Goal: Obtain resource: Download file/media

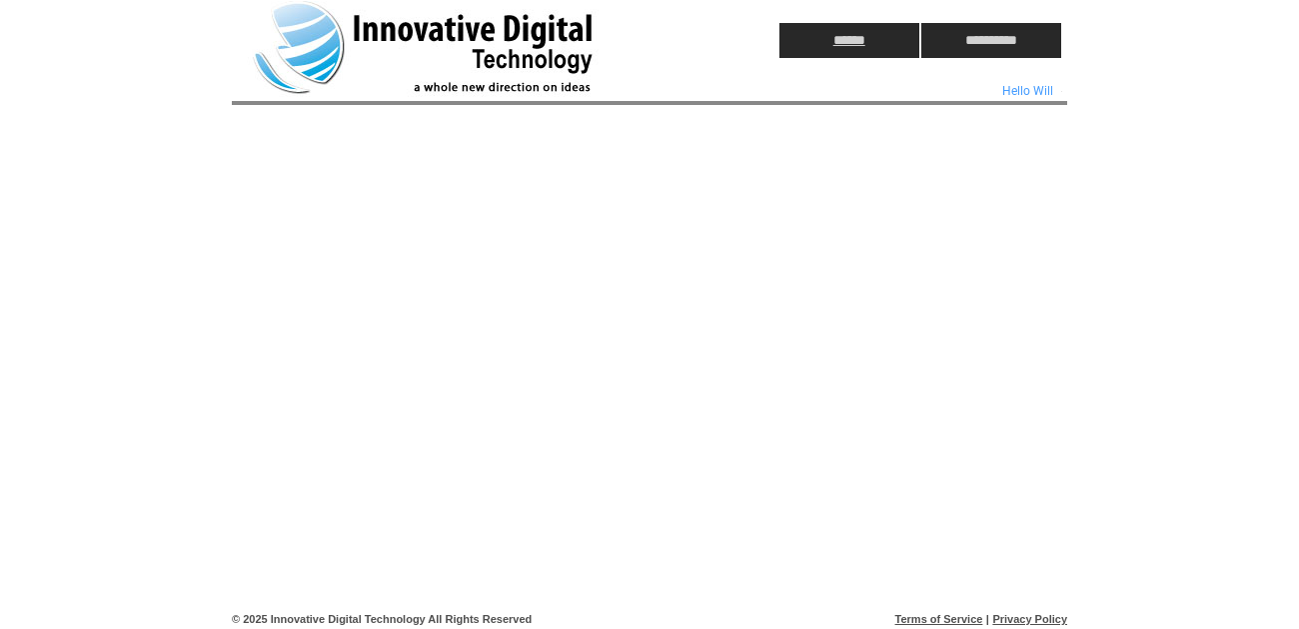
click at [860, 41] on input "******" at bounding box center [850, 40] width 140 height 35
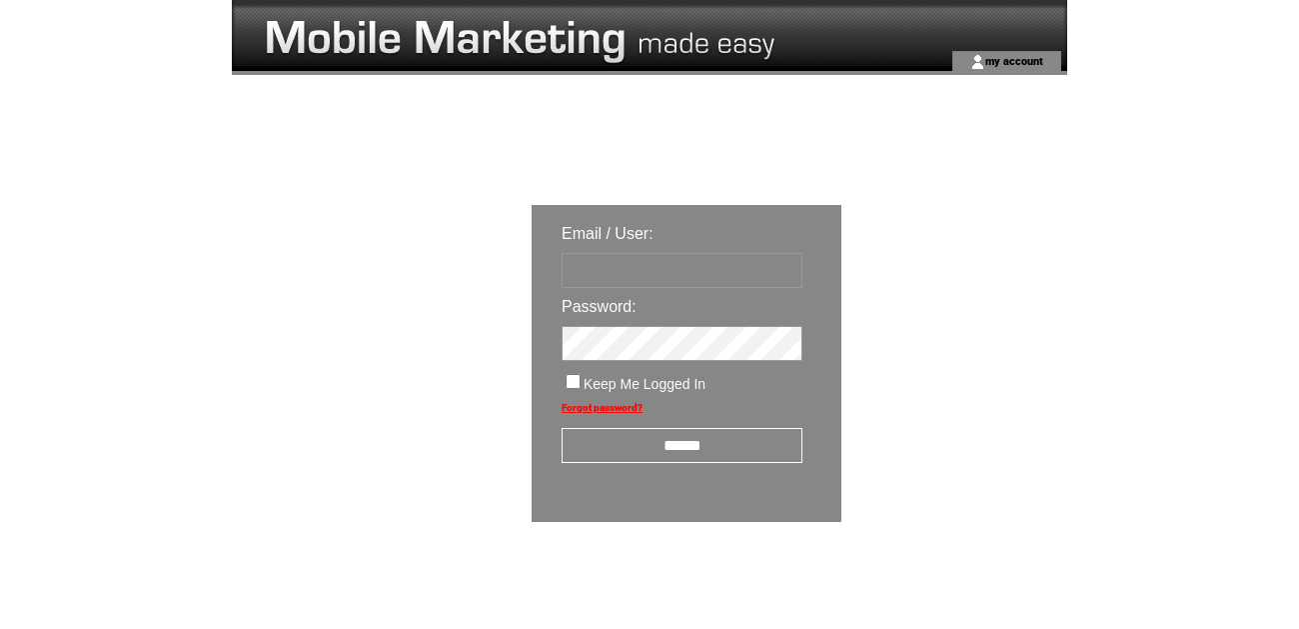
type input "********"
click at [687, 452] on input "******" at bounding box center [682, 445] width 241 height 35
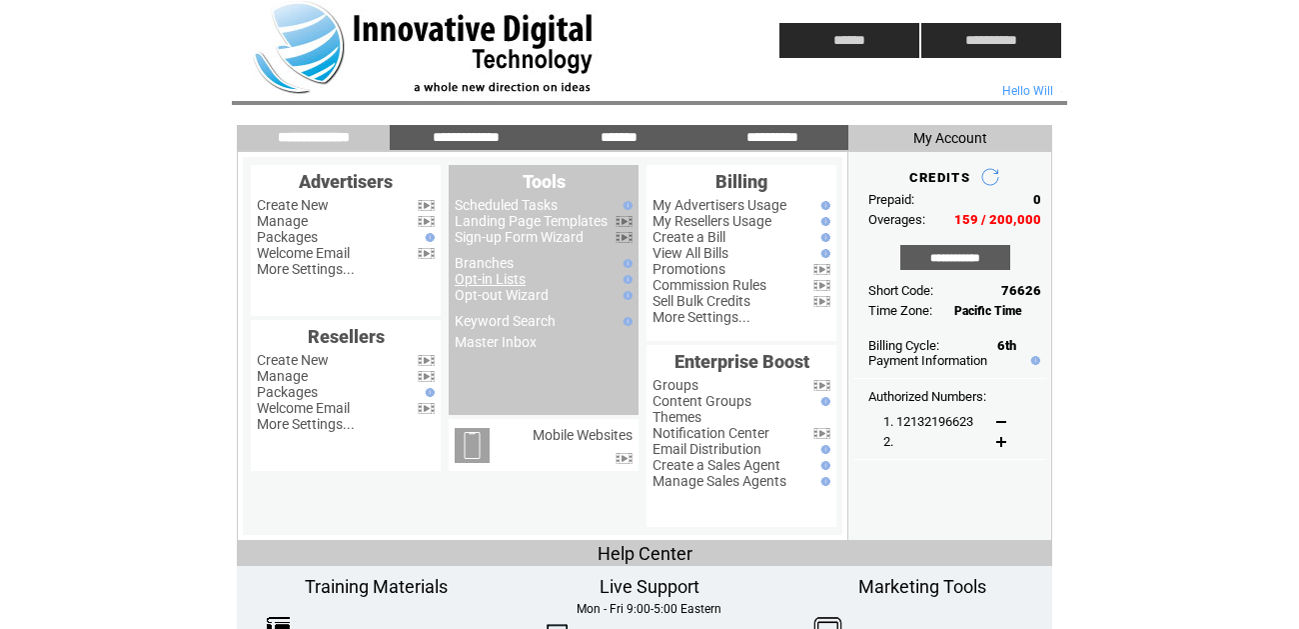
click at [509, 281] on link "Opt-in Lists" at bounding box center [490, 279] width 71 height 16
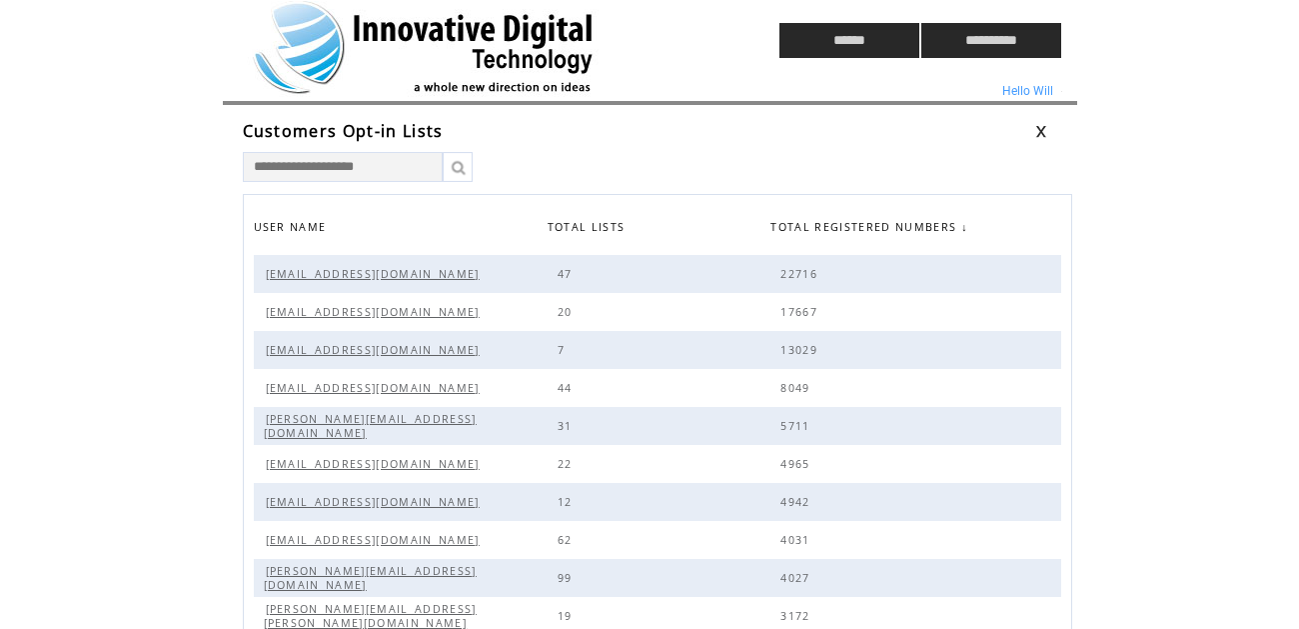
click at [379, 386] on span "mwessels@dcbchico.com" at bounding box center [375, 388] width 219 height 14
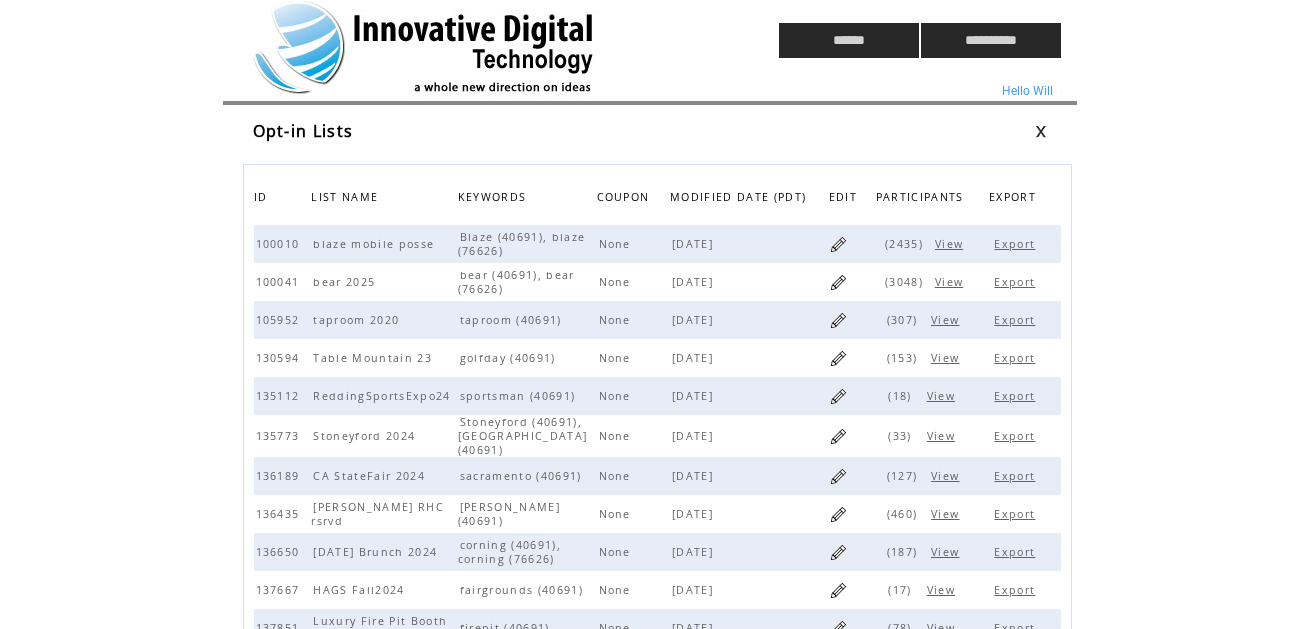
click at [720, 197] on span "MODIFIED DATE (PDT)" at bounding box center [741, 199] width 141 height 29
click at [671, 197] on span "MODIFIED DATE (PDT)" at bounding box center [741, 199] width 141 height 29
click at [488, 197] on span "KEYWORDS" at bounding box center [495, 199] width 74 height 29
click at [712, 202] on span "MODIFIED DATE (PDT)" at bounding box center [741, 199] width 141 height 29
click at [716, 198] on span "MODIFIED DATE (PDT)" at bounding box center [741, 199] width 141 height 29
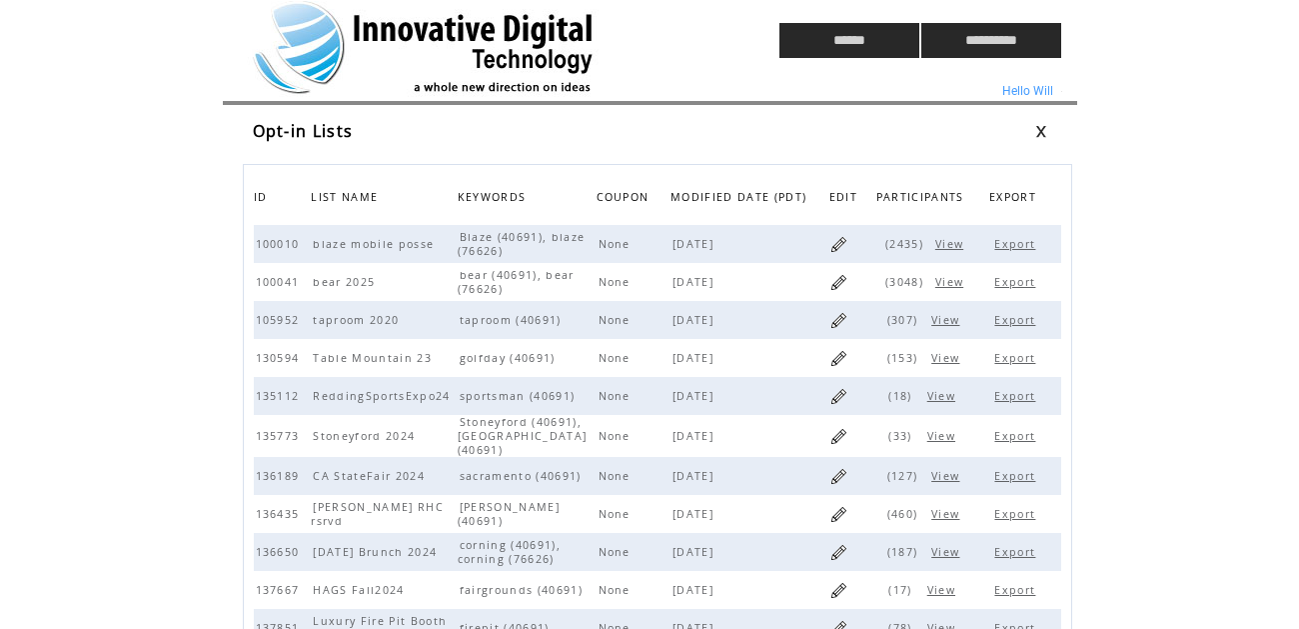
click at [611, 197] on span "COUPON" at bounding box center [626, 199] width 58 height 29
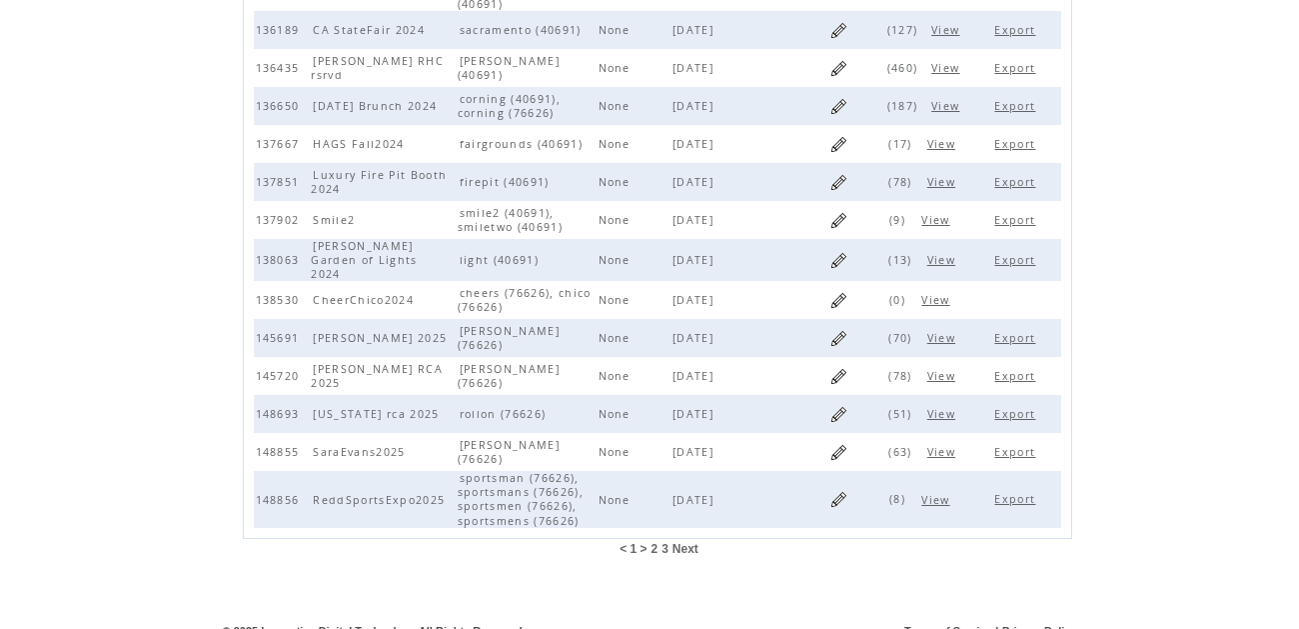
scroll to position [450, 0]
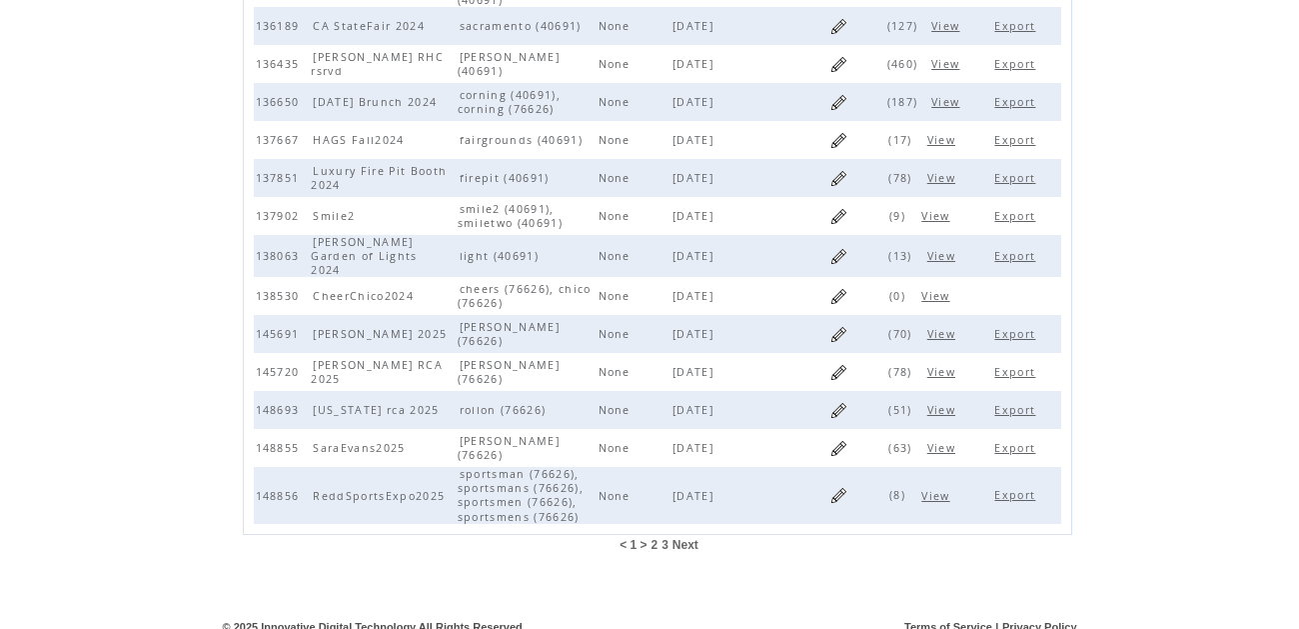
click at [655, 552] on span "2" at bounding box center [654, 545] width 7 height 14
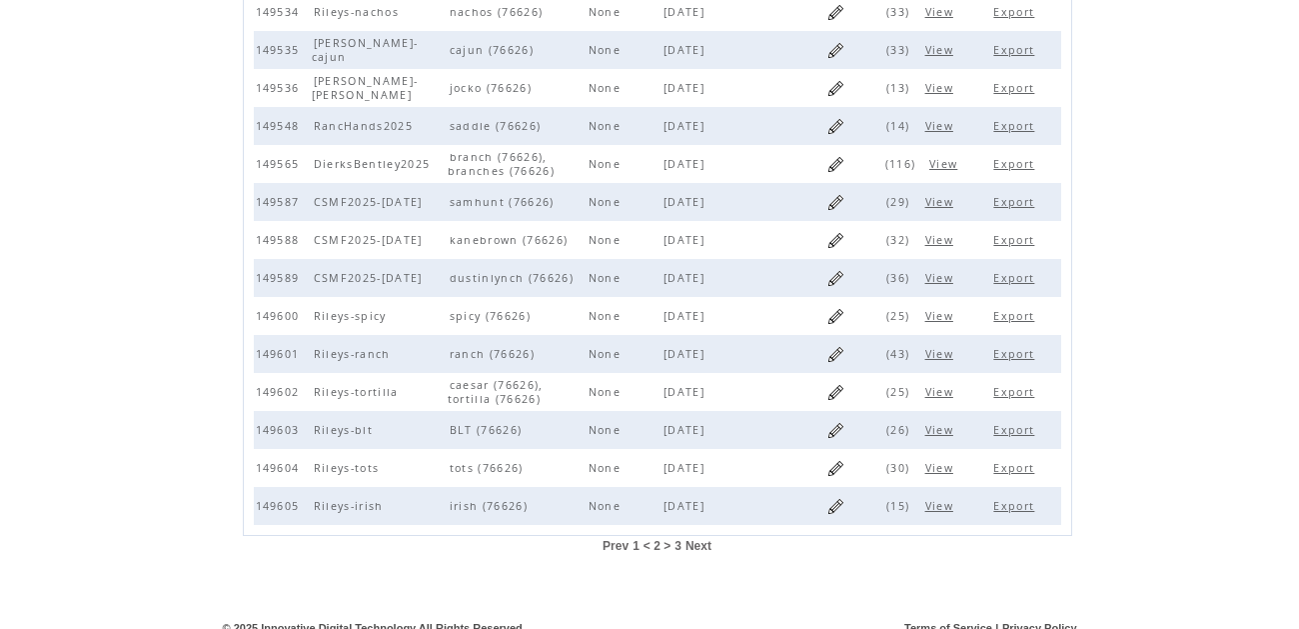
scroll to position [437, 0]
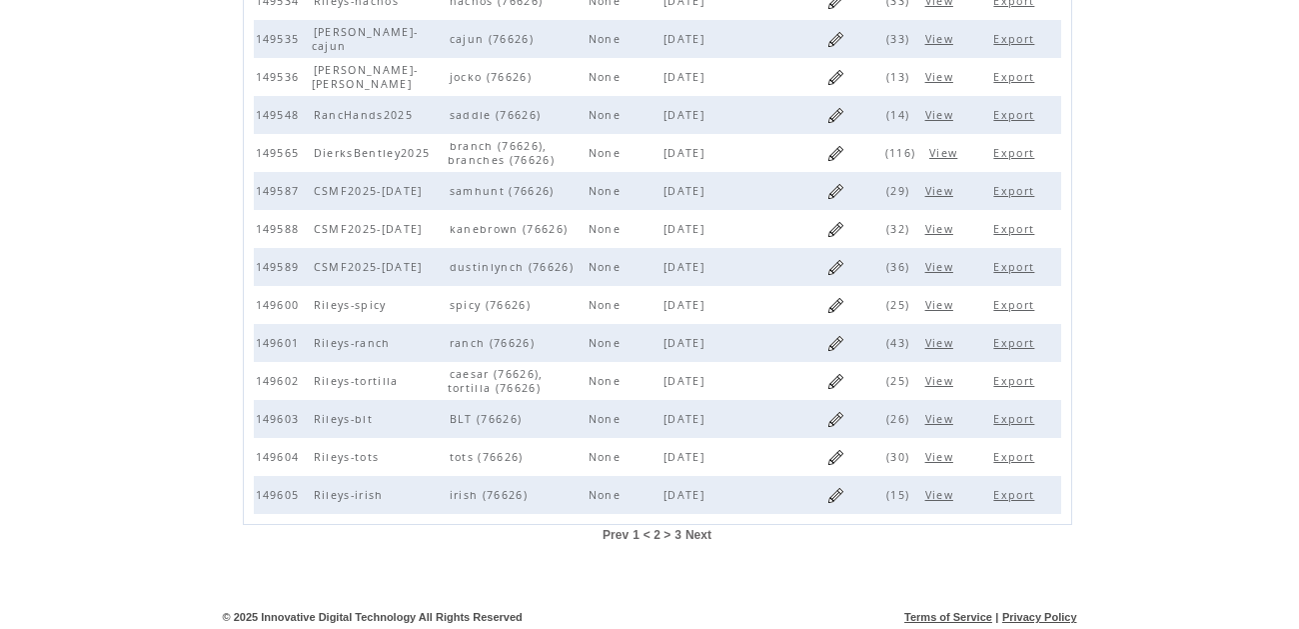
click at [681, 530] on span "3" at bounding box center [678, 535] width 7 height 14
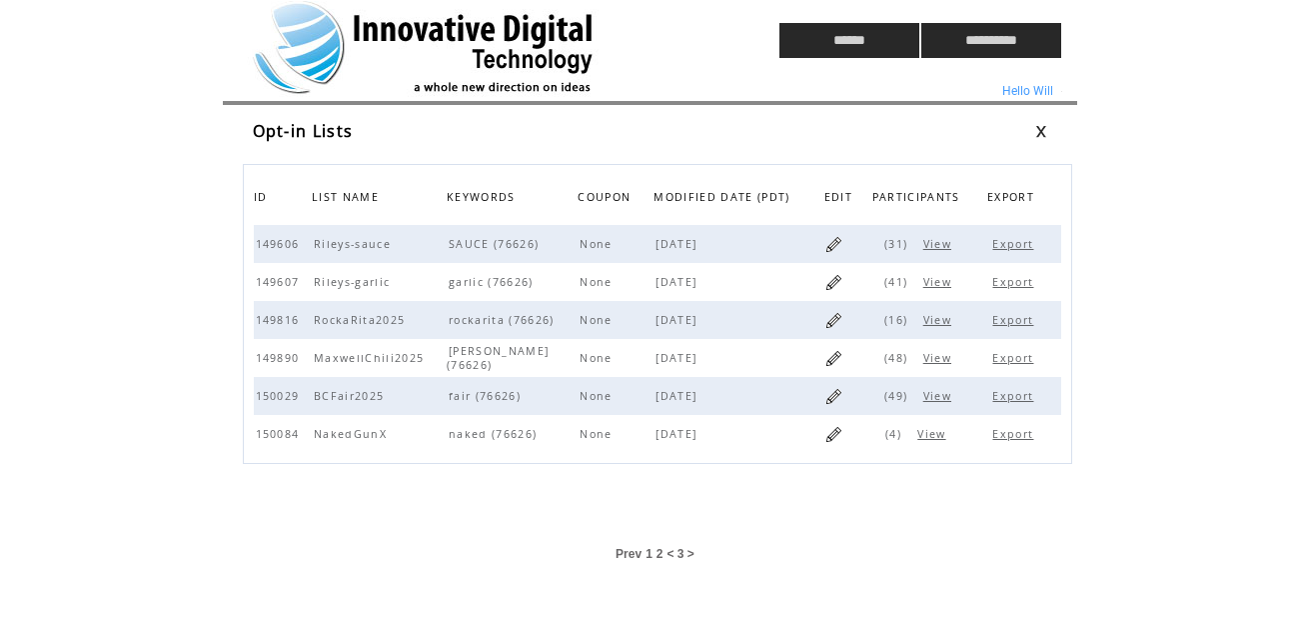
click at [940, 281] on span "View" at bounding box center [940, 282] width 33 height 14
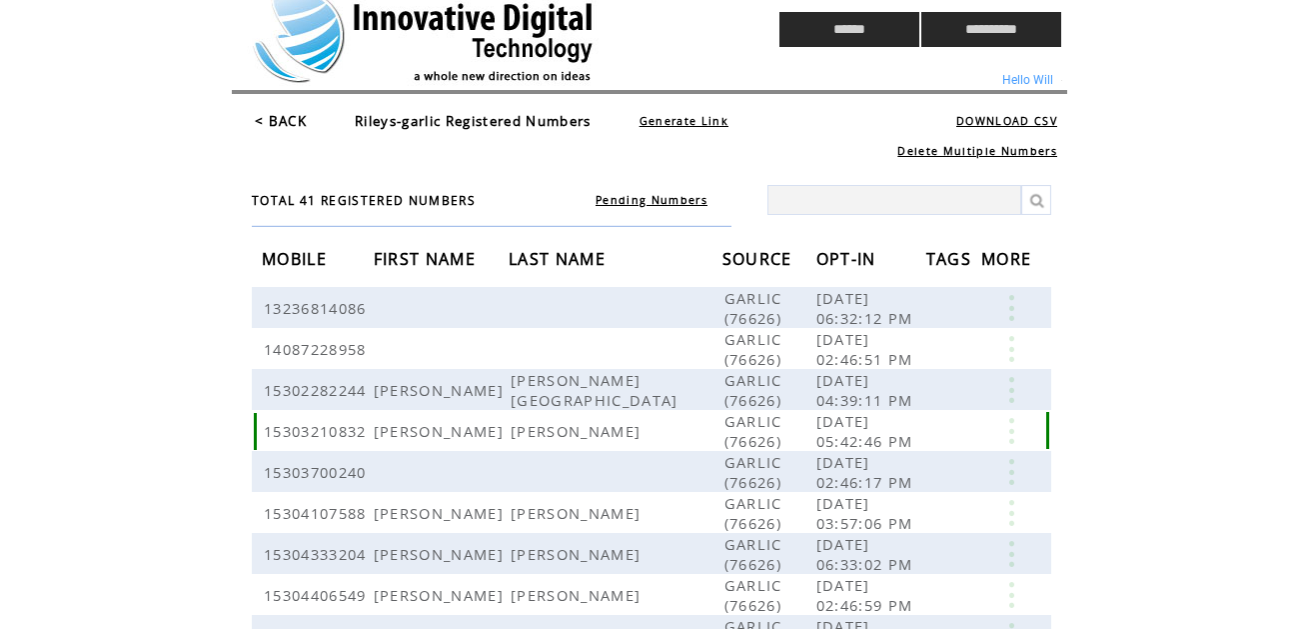
scroll to position [9, 0]
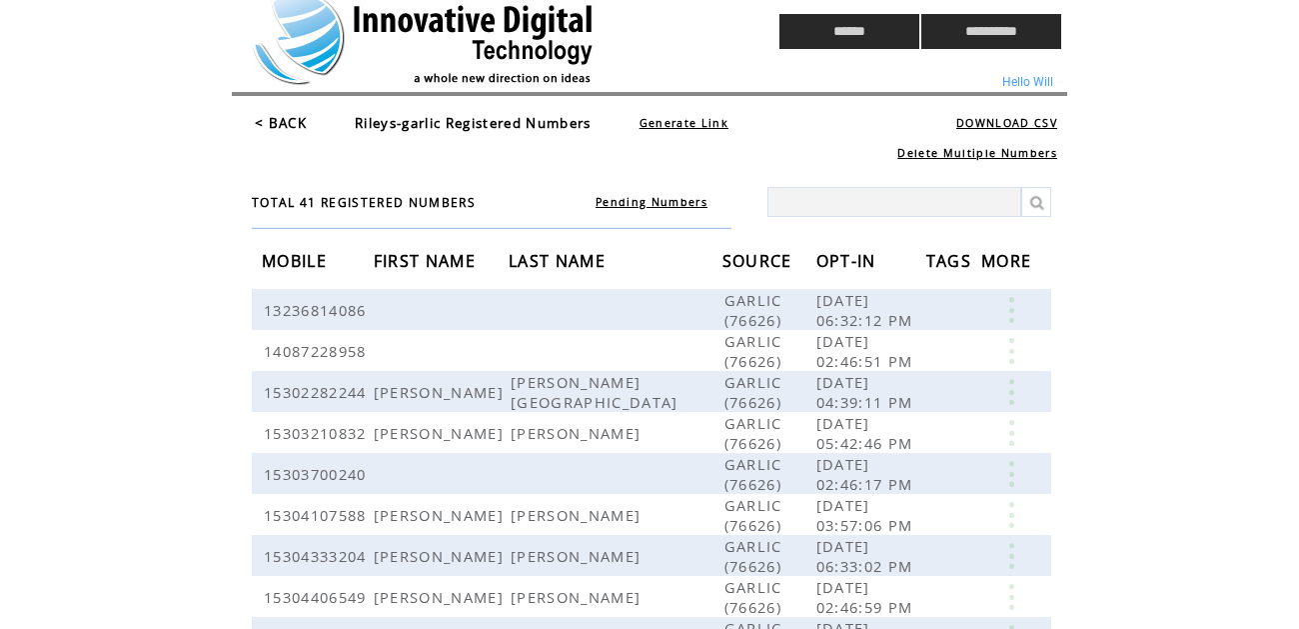
click at [289, 127] on link "< BACK" at bounding box center [281, 123] width 52 height 18
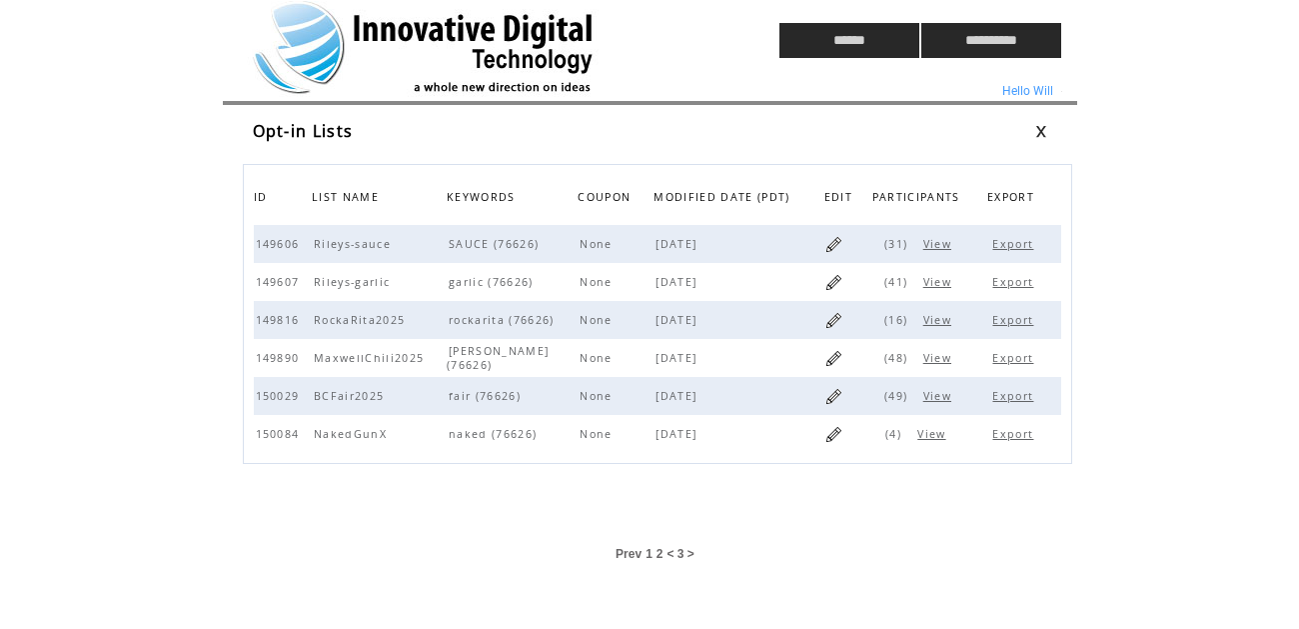
click at [1019, 281] on link "Export" at bounding box center [1016, 282] width 46 height 14
click at [1009, 243] on link "Export" at bounding box center [1016, 244] width 46 height 14
click at [661, 551] on span "2" at bounding box center [660, 554] width 7 height 14
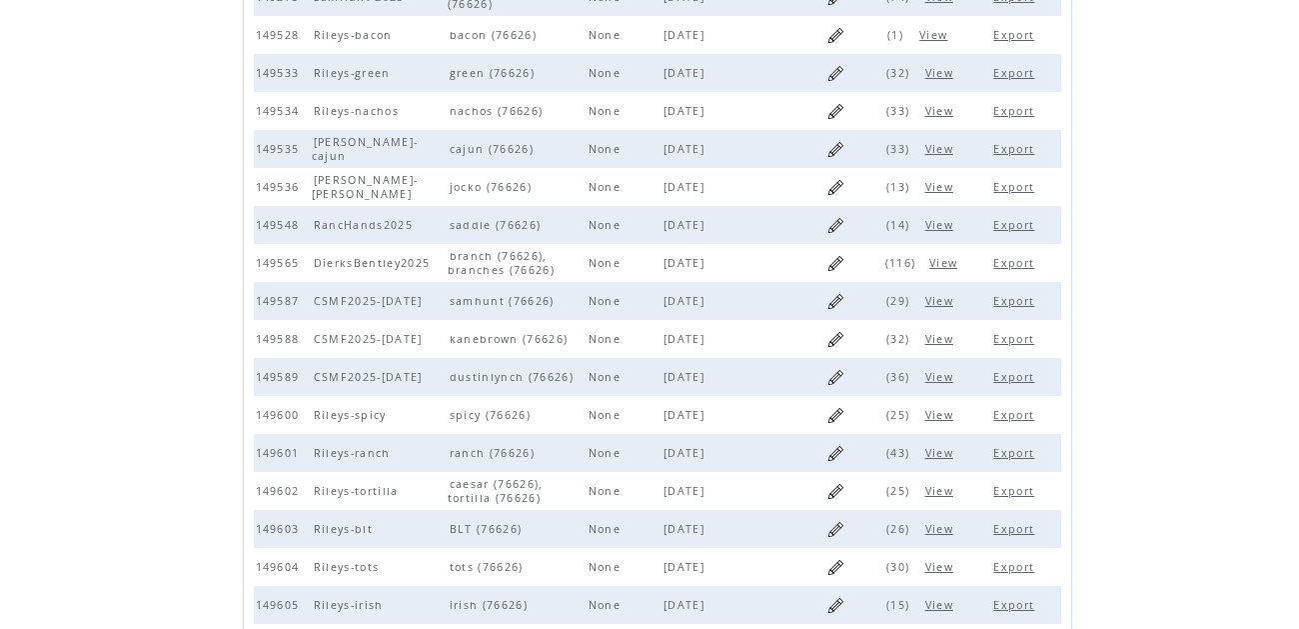
scroll to position [437, 0]
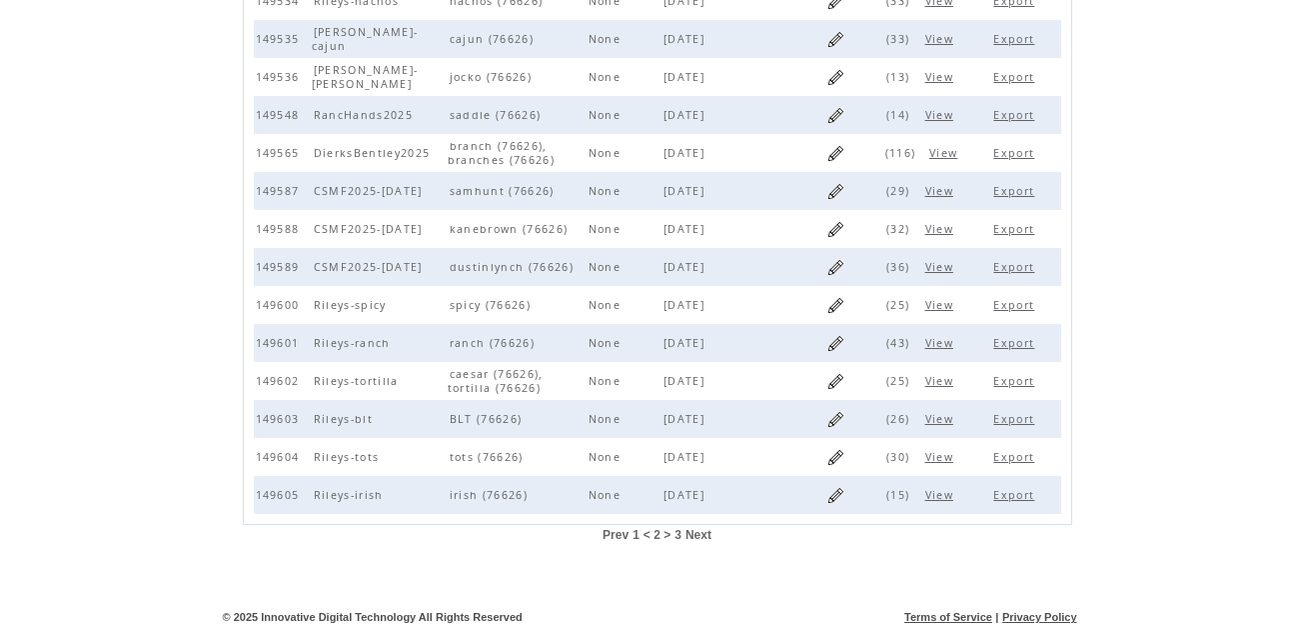
click at [1016, 489] on link "Export" at bounding box center [1017, 495] width 46 height 14
click at [1016, 453] on link "Export" at bounding box center [1017, 457] width 46 height 14
click at [1009, 415] on link "Export" at bounding box center [1017, 419] width 46 height 14
click at [1019, 377] on link "Export" at bounding box center [1017, 381] width 46 height 14
click at [1013, 338] on link "Export" at bounding box center [1017, 343] width 46 height 14
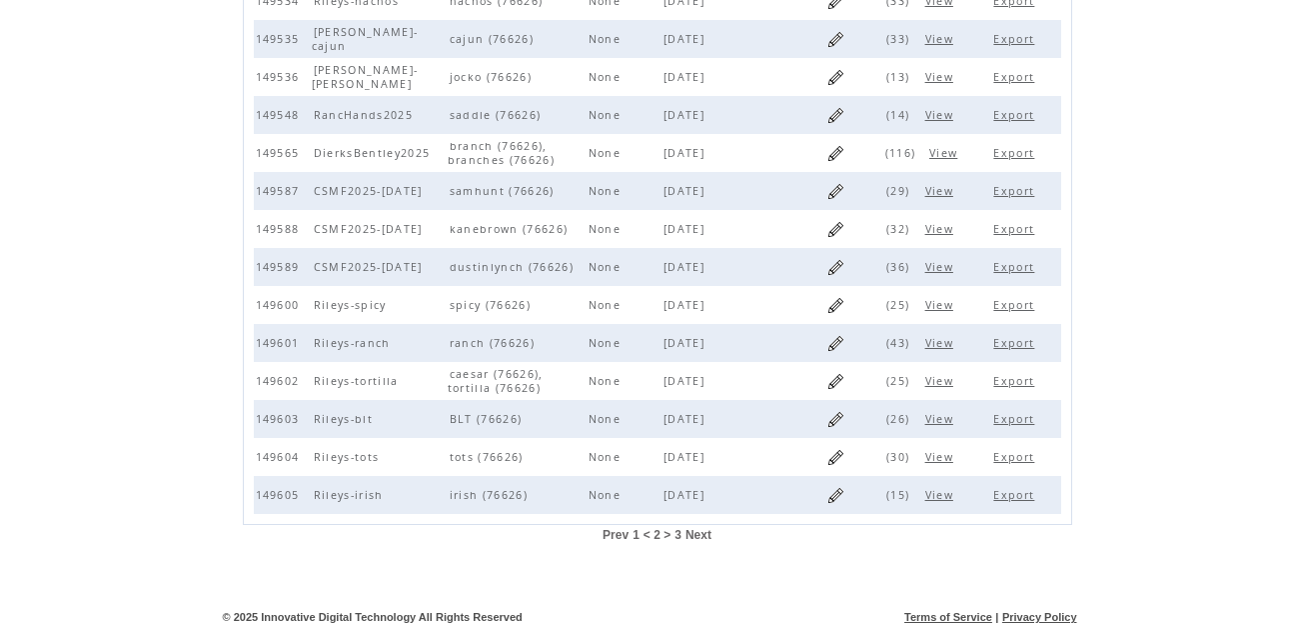
click at [1014, 302] on link "Export" at bounding box center [1017, 305] width 46 height 14
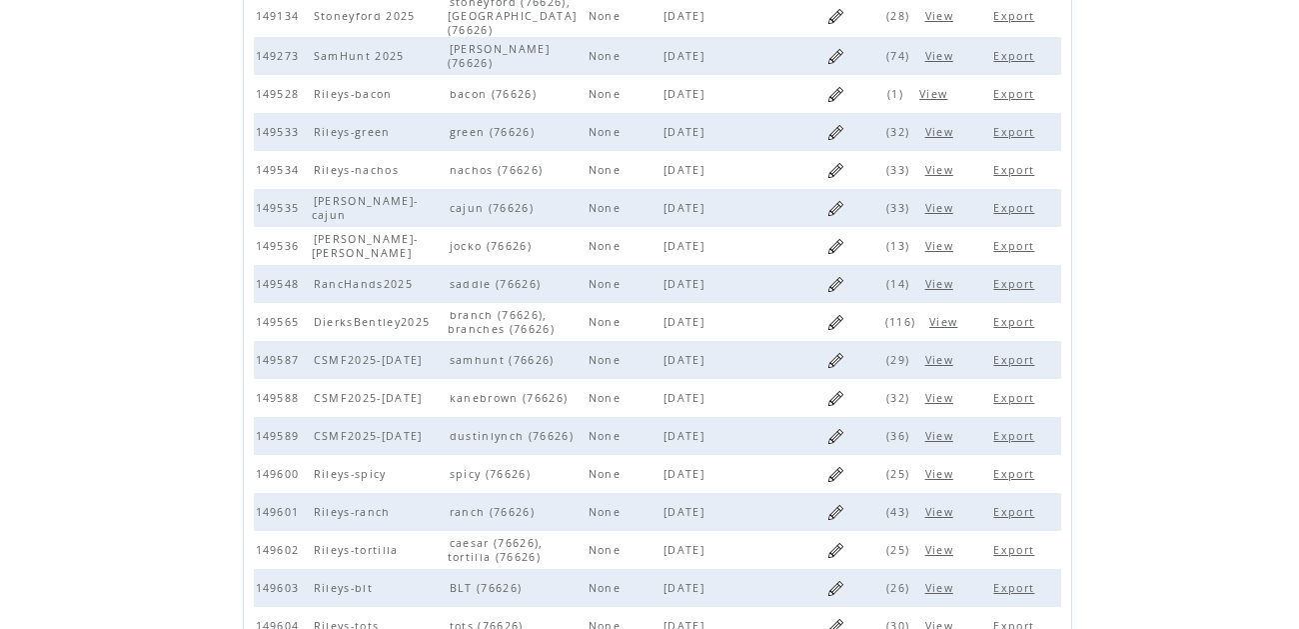
scroll to position [260, 0]
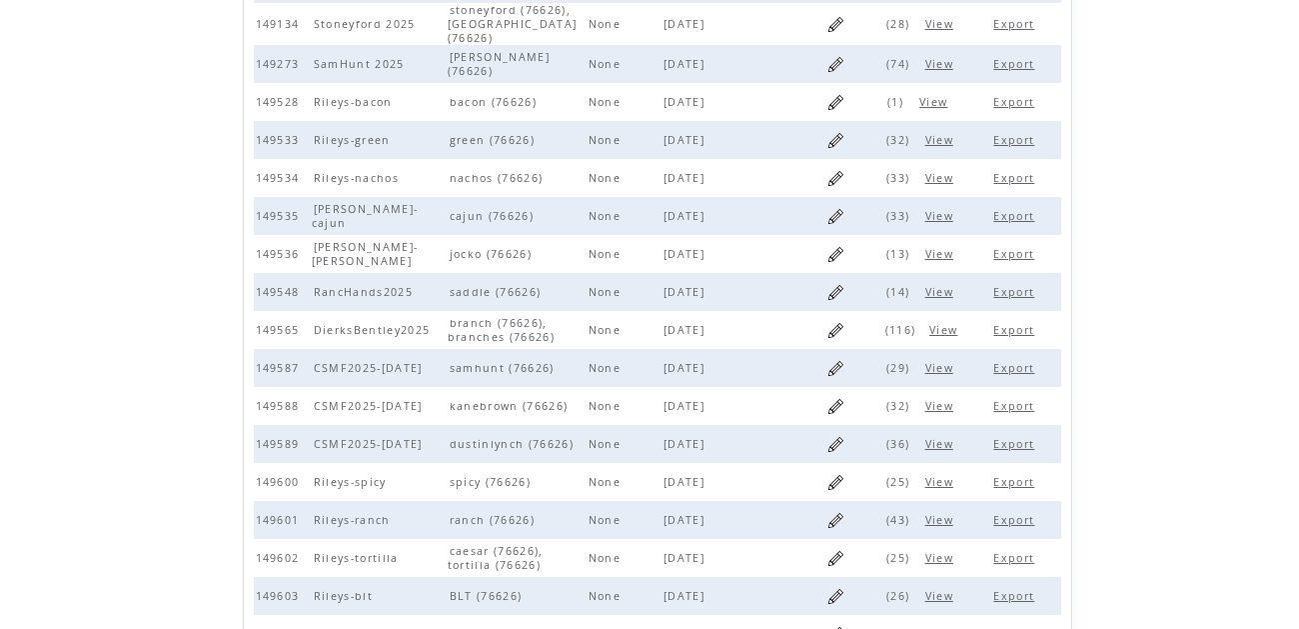
click at [1012, 249] on link "Export" at bounding box center [1017, 254] width 46 height 14
click at [1015, 212] on link "Export" at bounding box center [1017, 216] width 46 height 14
click at [1148, 212] on html "**********" at bounding box center [649, 54] width 1299 height 629
click at [941, 172] on span "View" at bounding box center [942, 178] width 33 height 14
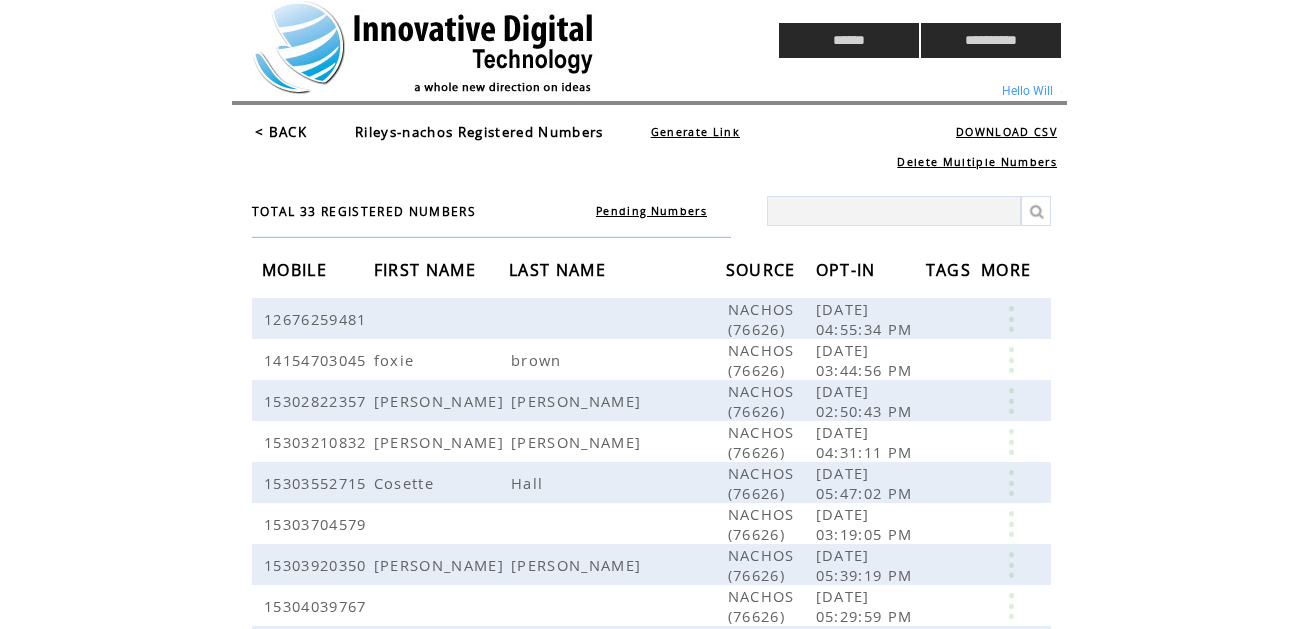
scroll to position [2, 0]
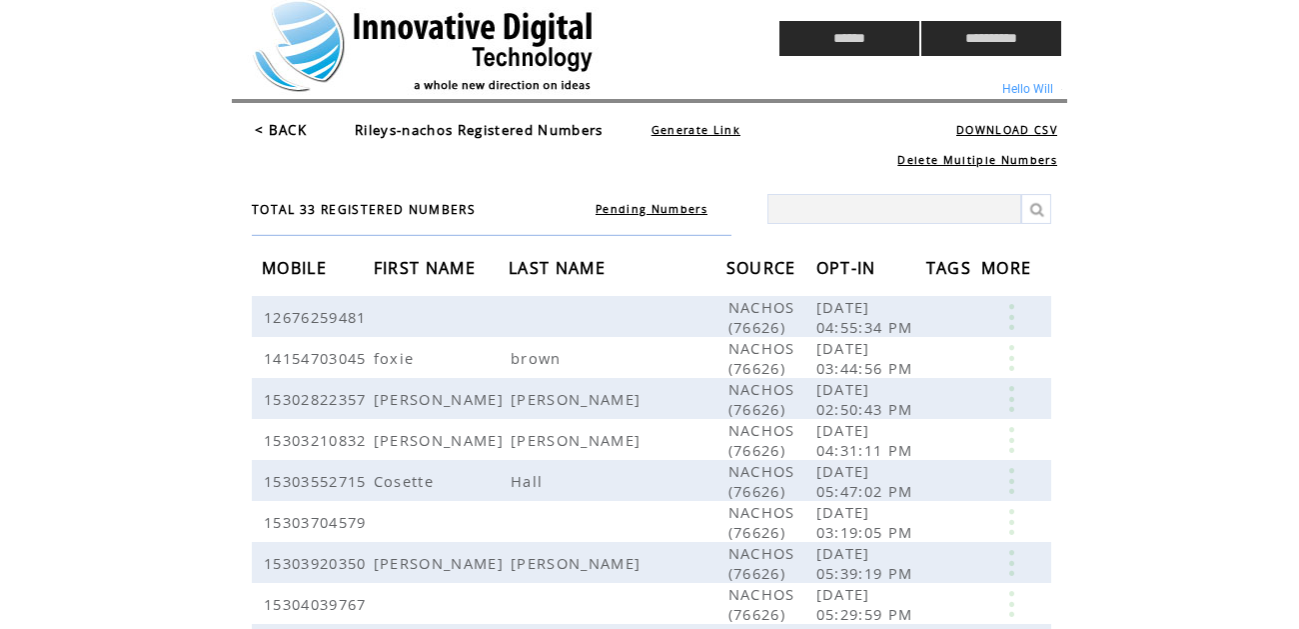
click at [287, 132] on link "< BACK" at bounding box center [281, 130] width 52 height 18
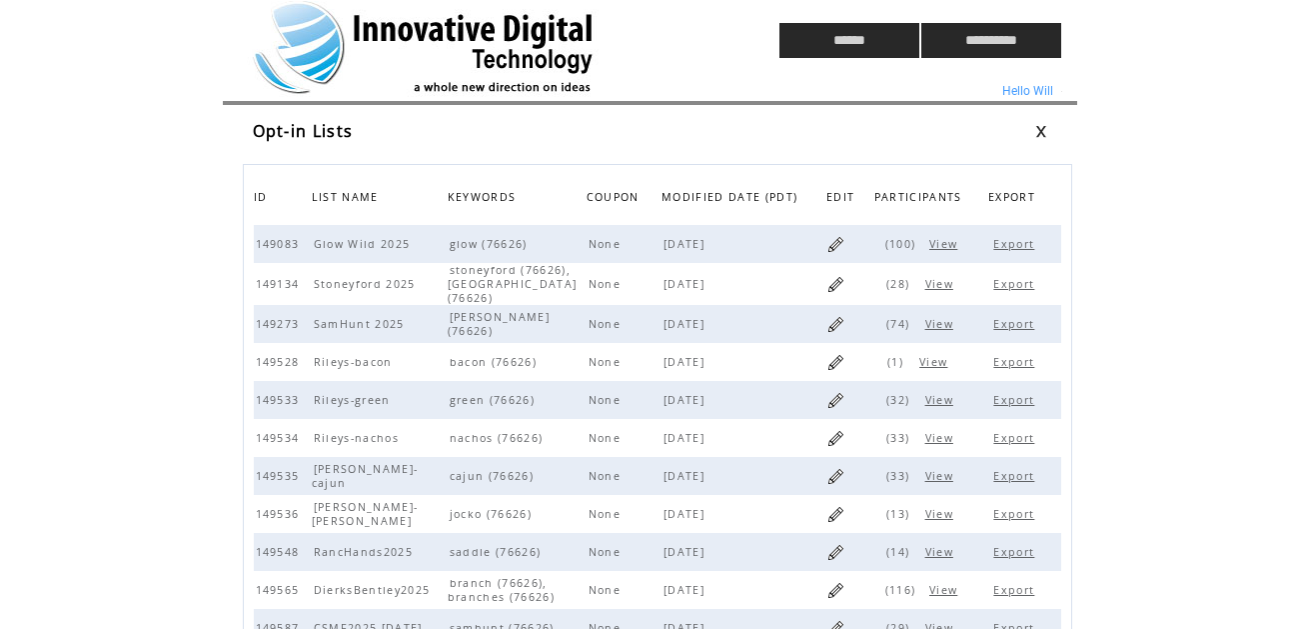
click at [1015, 433] on link "Export" at bounding box center [1017, 438] width 46 height 14
click at [1019, 395] on link "Export" at bounding box center [1017, 400] width 46 height 14
click at [1010, 358] on link "Export" at bounding box center [1017, 362] width 46 height 14
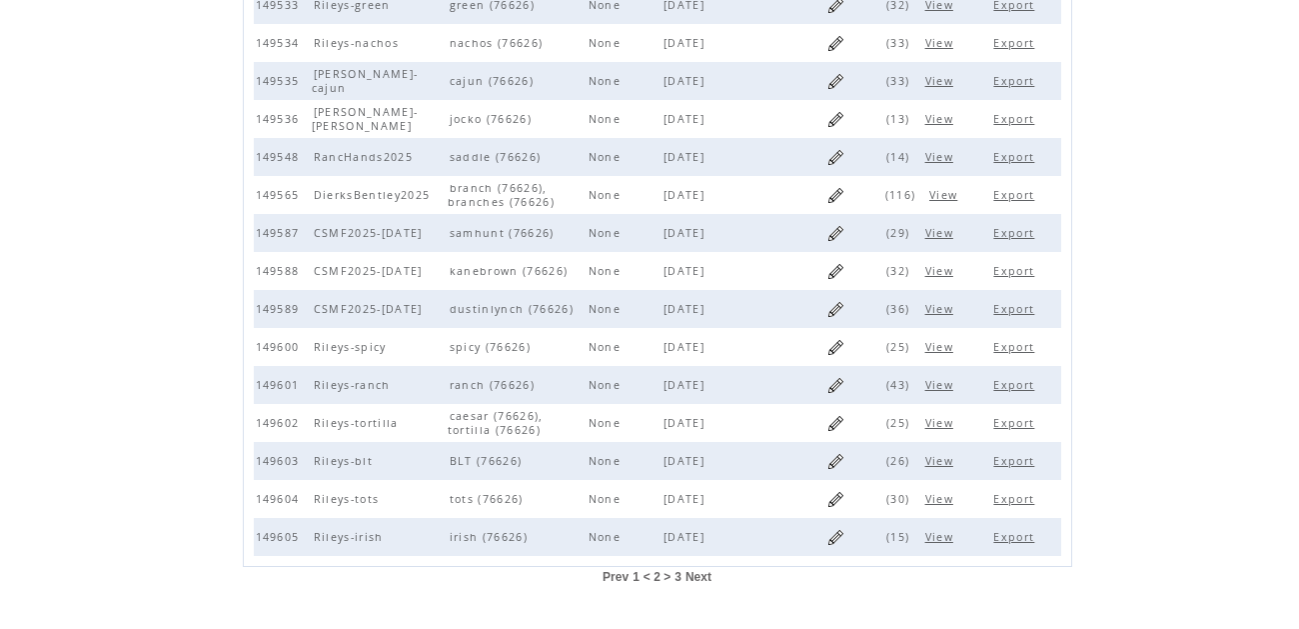
scroll to position [437, 0]
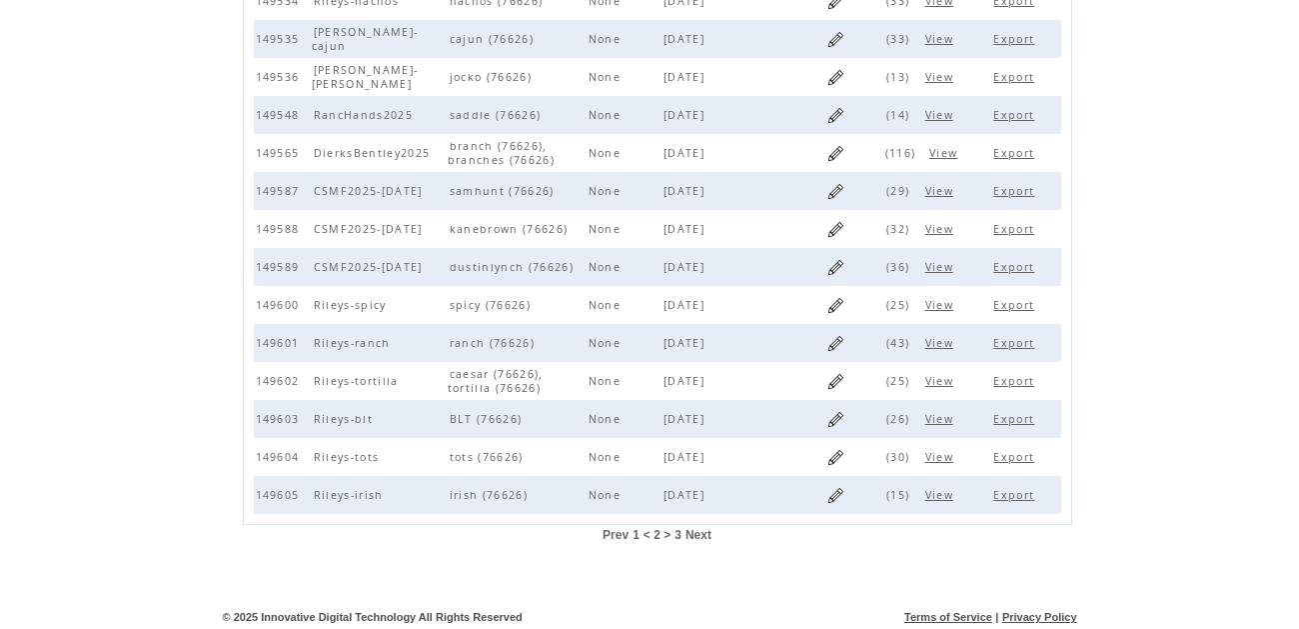
click at [635, 528] on span "1" at bounding box center [636, 535] width 7 height 14
